Goal: Task Accomplishment & Management: Complete application form

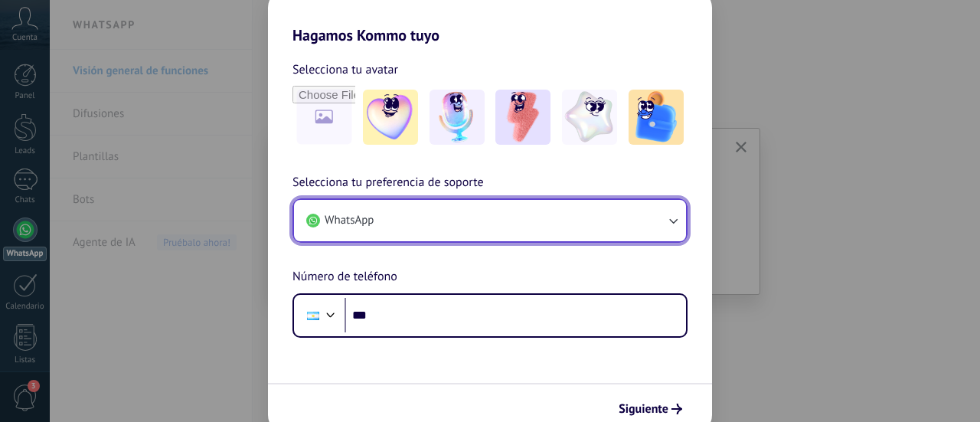
click at [515, 226] on button "WhatsApp" at bounding box center [490, 220] width 392 height 41
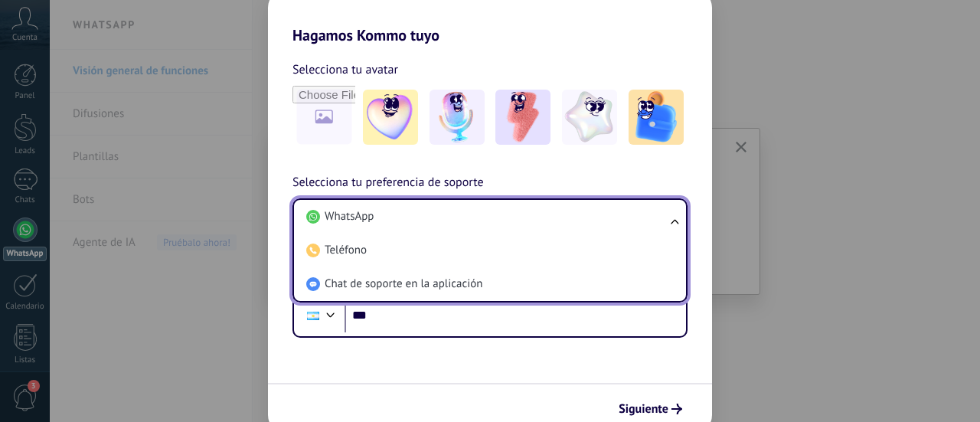
click at [515, 226] on li "WhatsApp" at bounding box center [486, 217] width 373 height 34
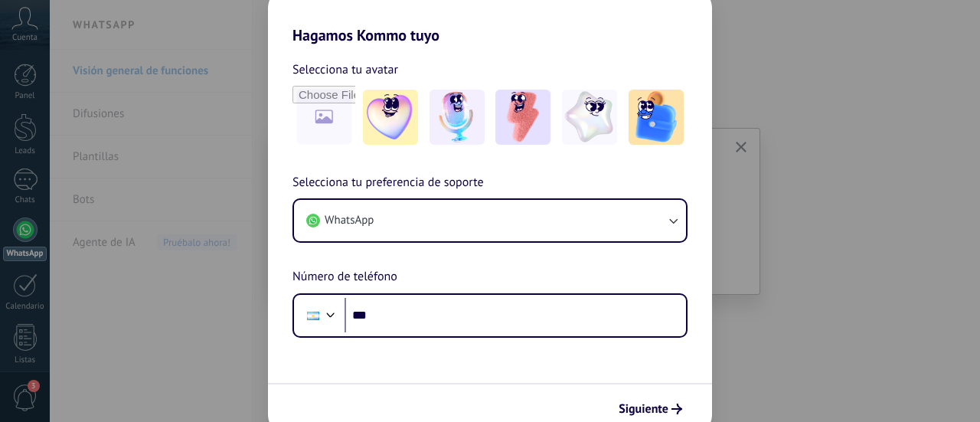
click at [218, 270] on div "Hagamos Kommo tuyo Selecciona tu avatar Selecciona tu preferencia de soporte Wh…" at bounding box center [490, 211] width 980 height 422
click at [162, 163] on div "Hagamos Kommo tuyo Selecciona tu avatar Selecciona tu preferencia de soporte Wh…" at bounding box center [490, 211] width 980 height 422
click at [678, 415] on button "Siguiente" at bounding box center [649, 409] width 77 height 26
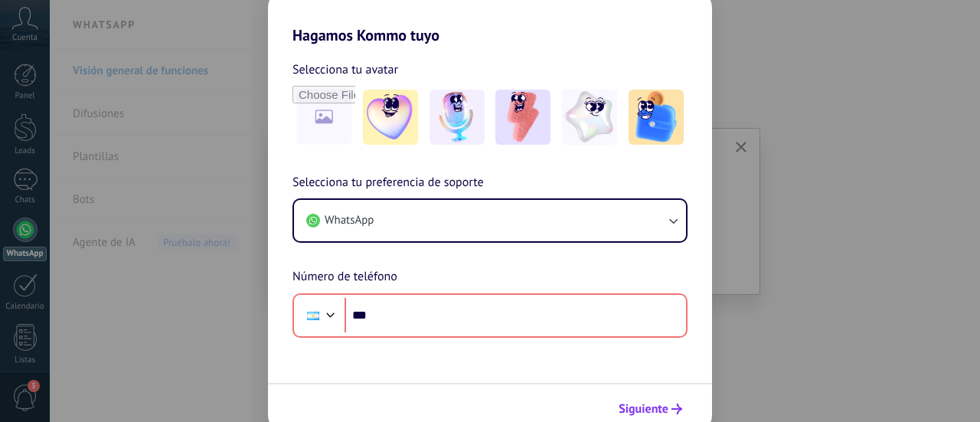
click at [649, 403] on span "Siguiente" at bounding box center [643, 408] width 50 height 11
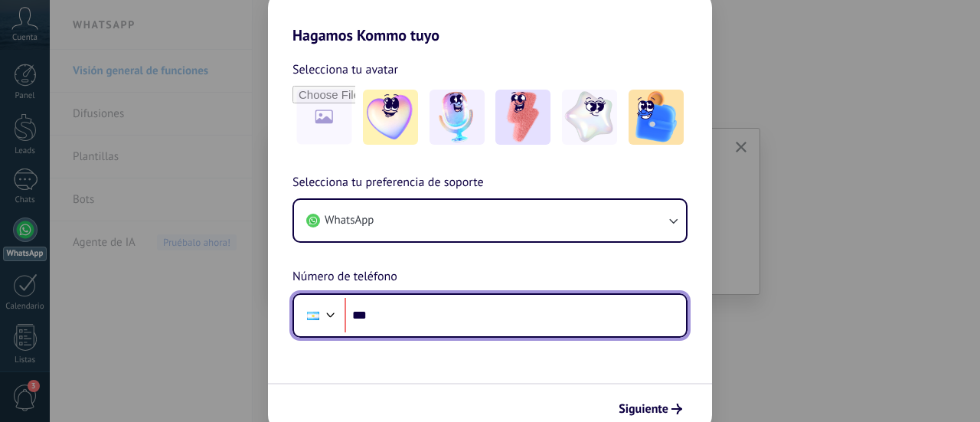
click at [458, 316] on input "***" at bounding box center [514, 315] width 341 height 35
type input "**********"
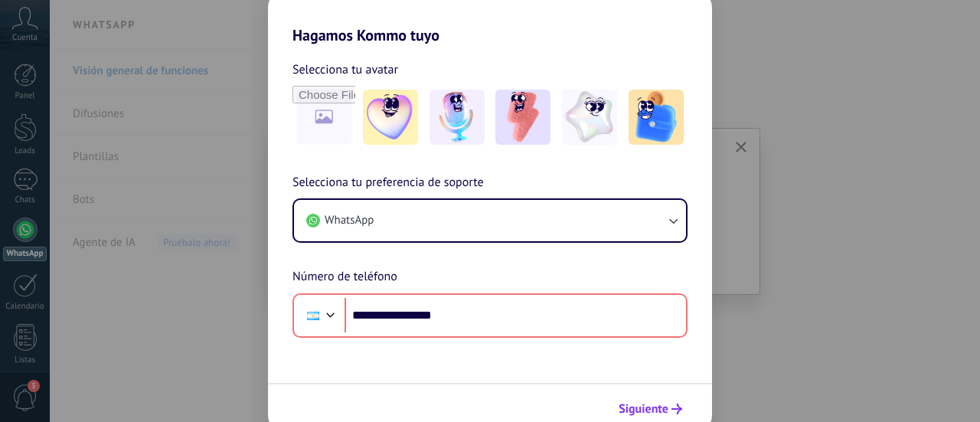
click at [635, 399] on button "Siguiente" at bounding box center [649, 409] width 77 height 26
click at [635, 414] on span "Siguiente" at bounding box center [643, 408] width 50 height 11
click at [637, 412] on span "Siguiente" at bounding box center [643, 408] width 50 height 11
